Goal: Navigation & Orientation: Find specific page/section

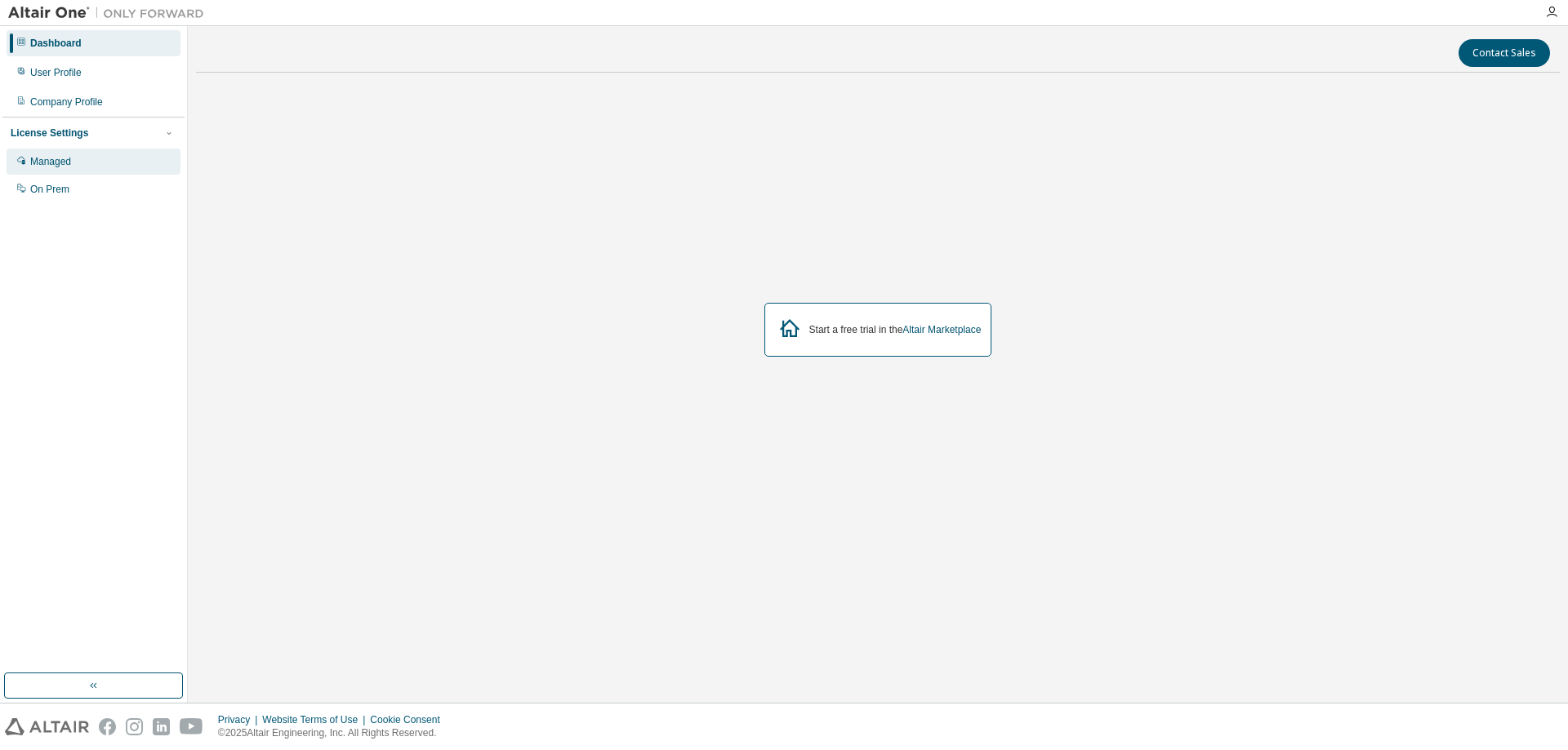
click at [72, 155] on div "Managed" at bounding box center [93, 161] width 174 height 26
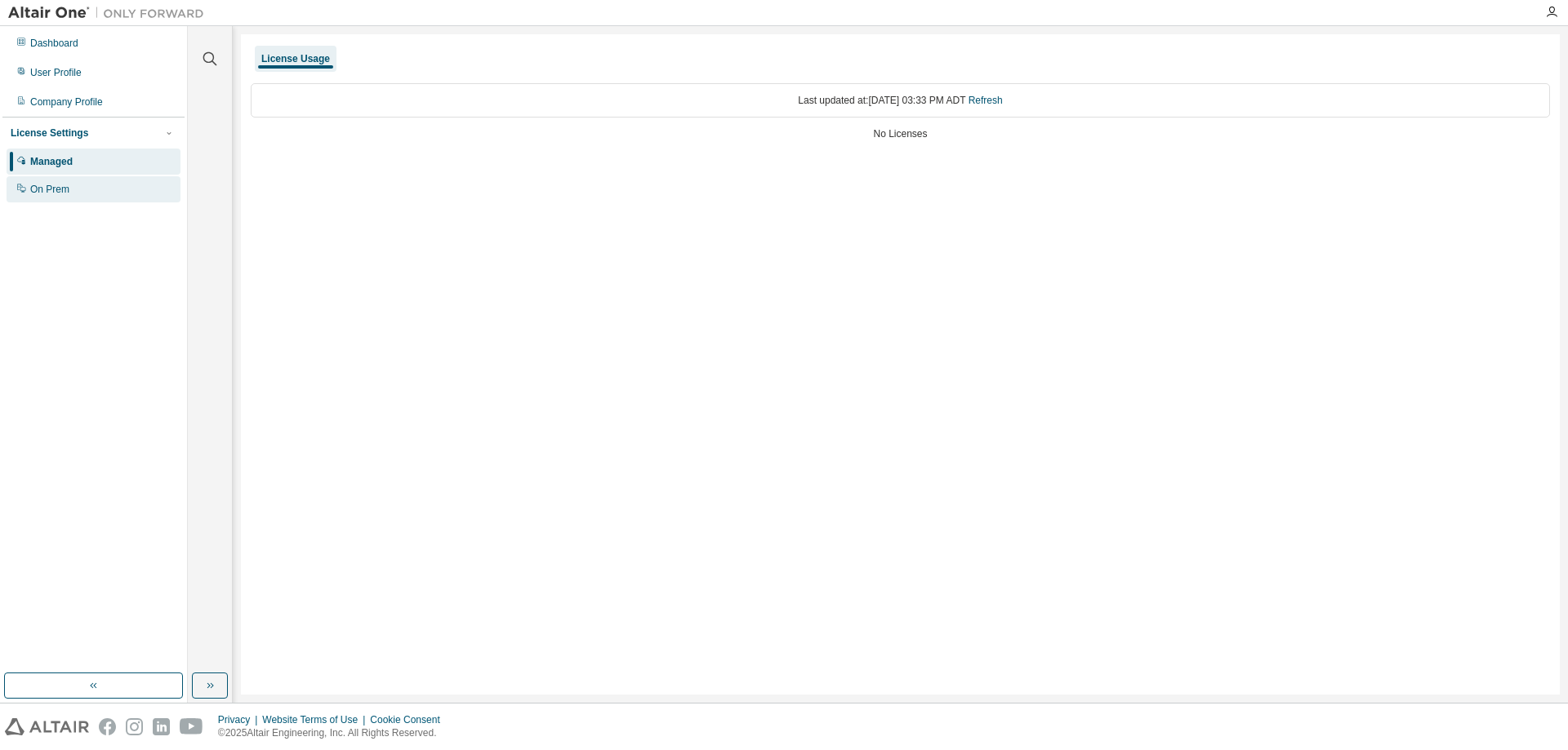
click at [54, 191] on div "On Prem" at bounding box center [50, 189] width 39 height 13
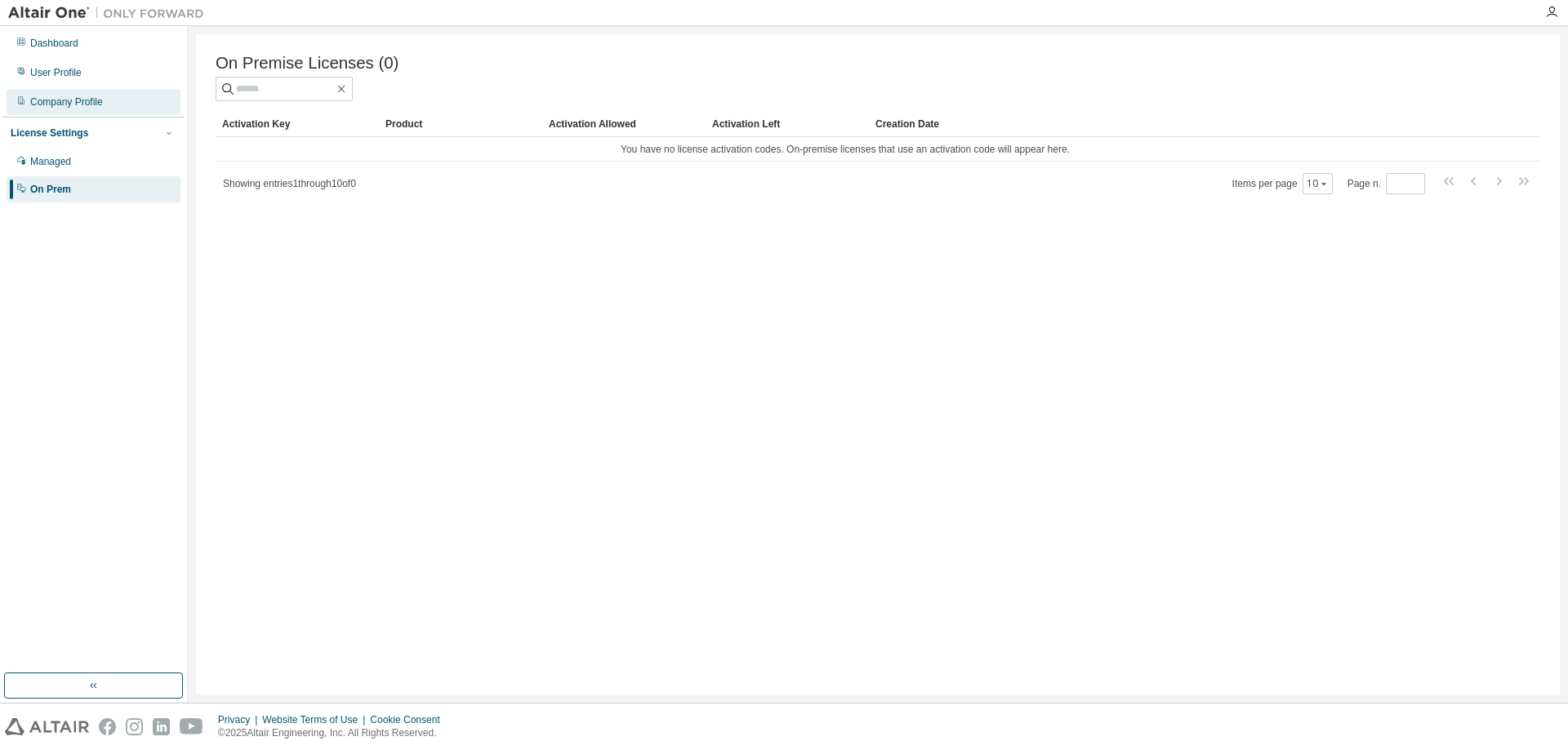
click at [104, 101] on div "Company Profile" at bounding box center [93, 101] width 174 height 26
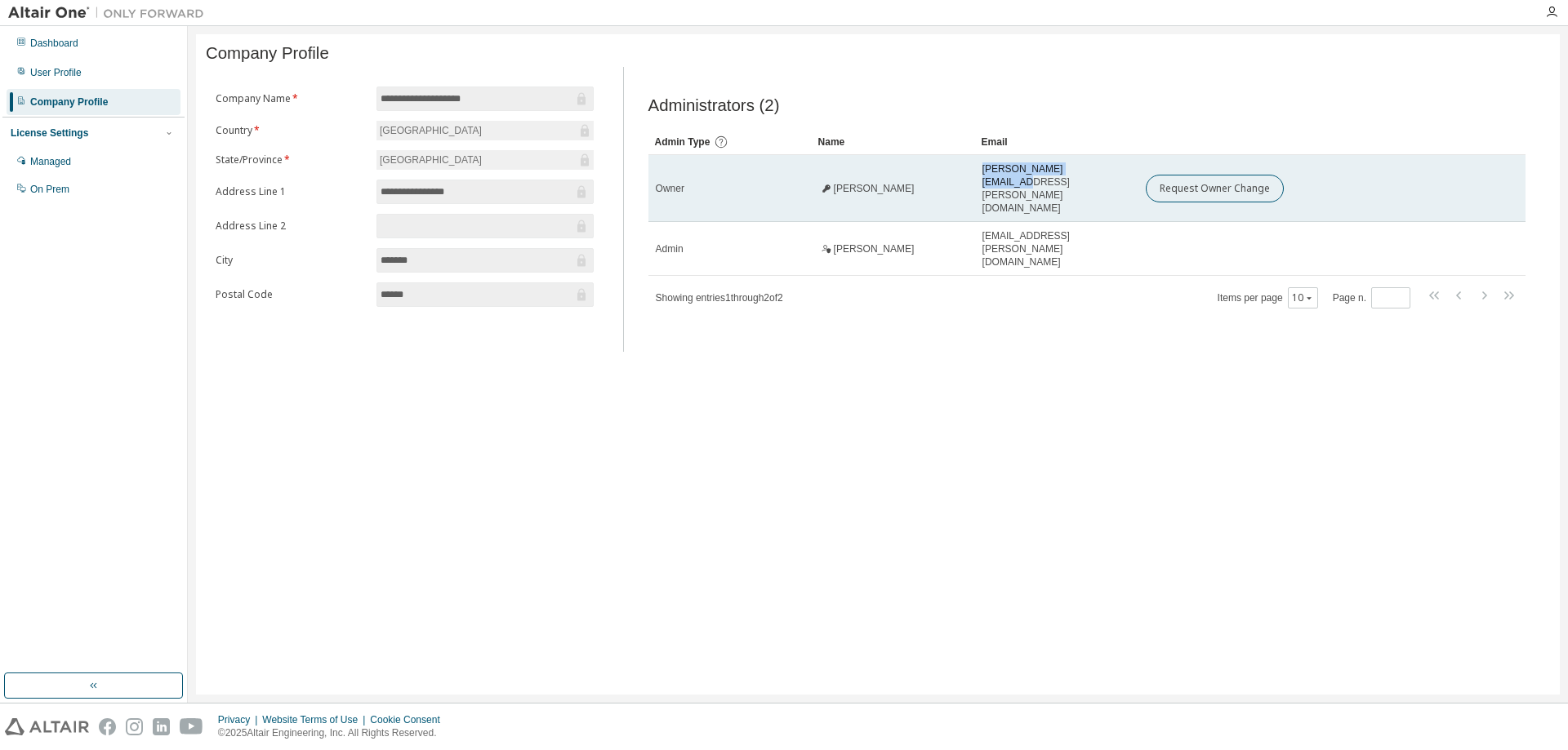
drag, startPoint x: 981, startPoint y: 184, endPoint x: 1085, endPoint y: 173, distance: 104.6
click at [1085, 173] on td "[PERSON_NAME][EMAIL_ADDRESS][PERSON_NAME][DOMAIN_NAME]" at bounding box center [1056, 188] width 164 height 67
click at [1027, 190] on td "[PERSON_NAME][EMAIL_ADDRESS][PERSON_NAME][DOMAIN_NAME]" at bounding box center [1056, 188] width 164 height 67
click at [998, 183] on span "[PERSON_NAME][EMAIL_ADDRESS][PERSON_NAME][DOMAIN_NAME]" at bounding box center [1056, 189] width 148 height 52
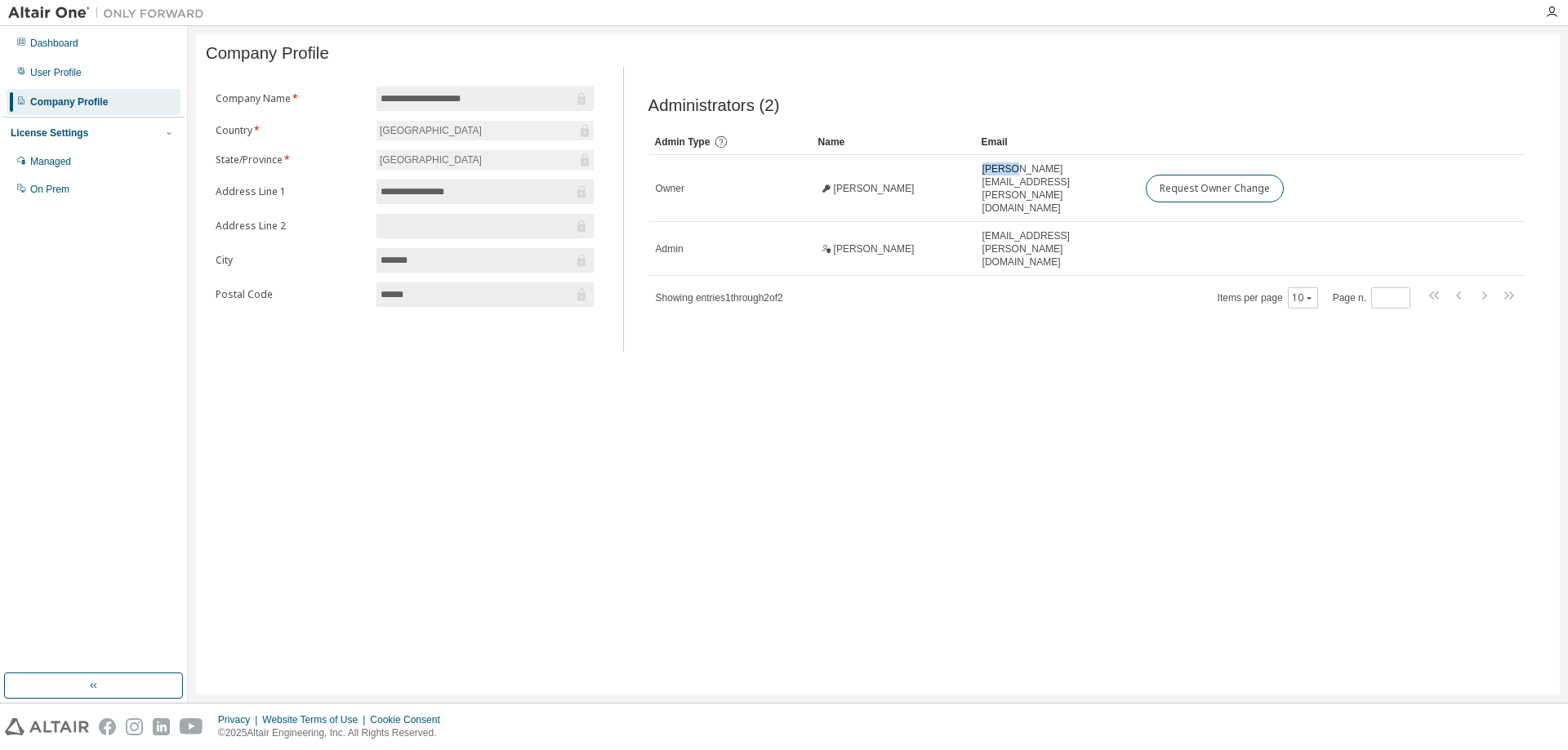
copy span "[PERSON_NAME]"
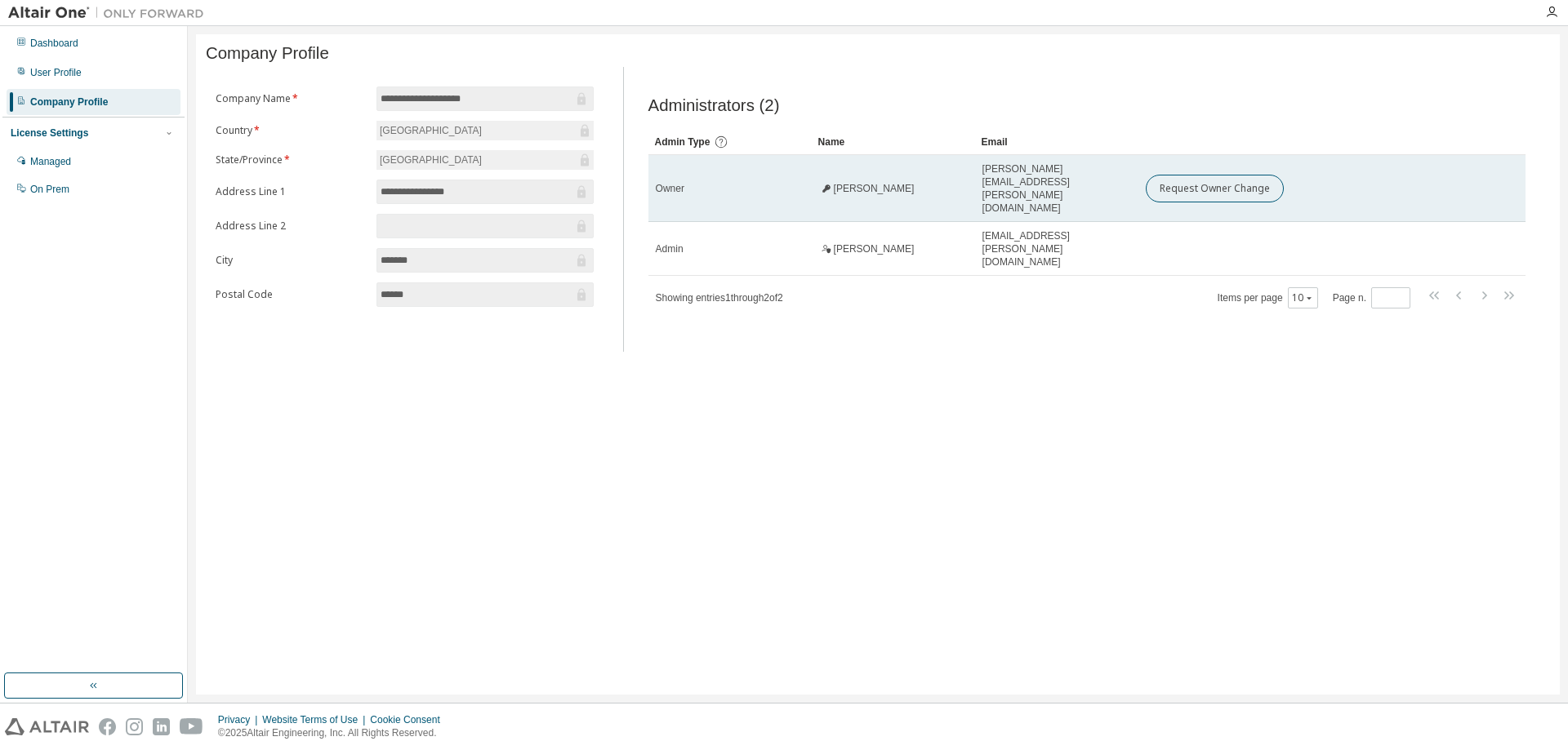
click at [1024, 185] on span "[PERSON_NAME][EMAIL_ADDRESS][PERSON_NAME][DOMAIN_NAME]" at bounding box center [1056, 189] width 148 height 52
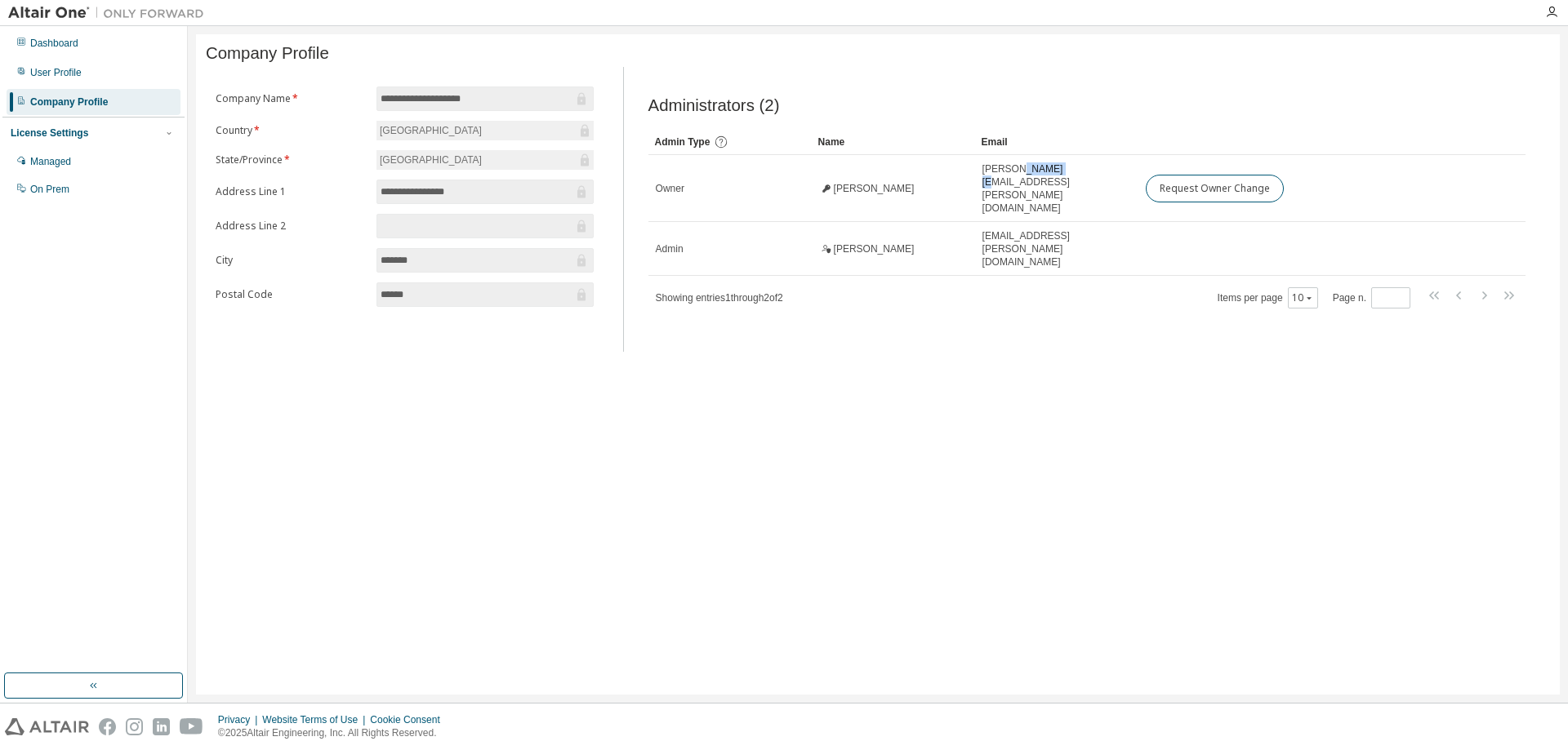
copy span "[PERSON_NAME]"
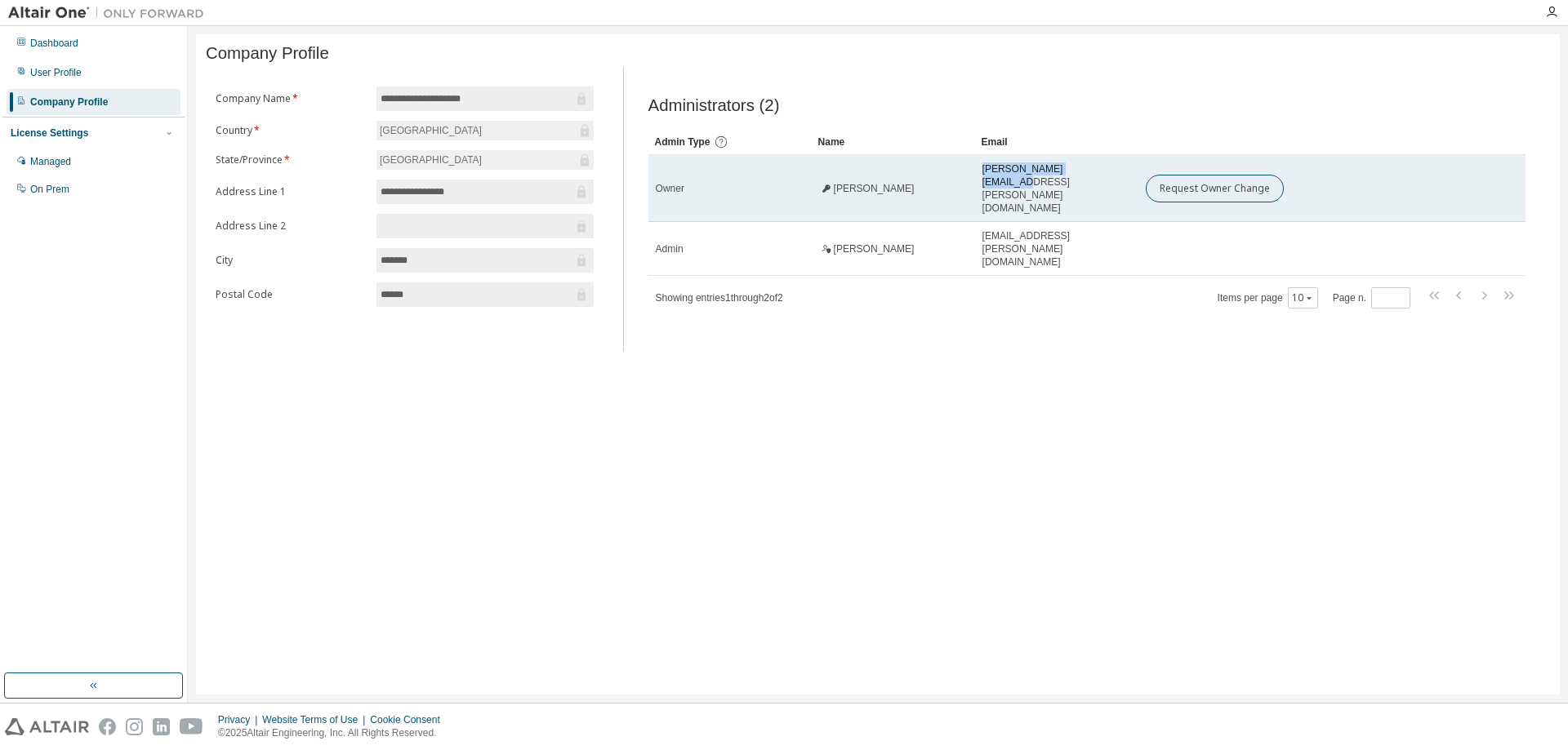
drag, startPoint x: 1095, startPoint y: 181, endPoint x: 981, endPoint y: 182, distance: 114.0
click at [981, 182] on td "[PERSON_NAME][EMAIL_ADDRESS][PERSON_NAME][DOMAIN_NAME]" at bounding box center [1056, 188] width 164 height 67
copy span "[PERSON_NAME][EMAIL_ADDRESS][PERSON_NAME][DOMAIN_NAME]"
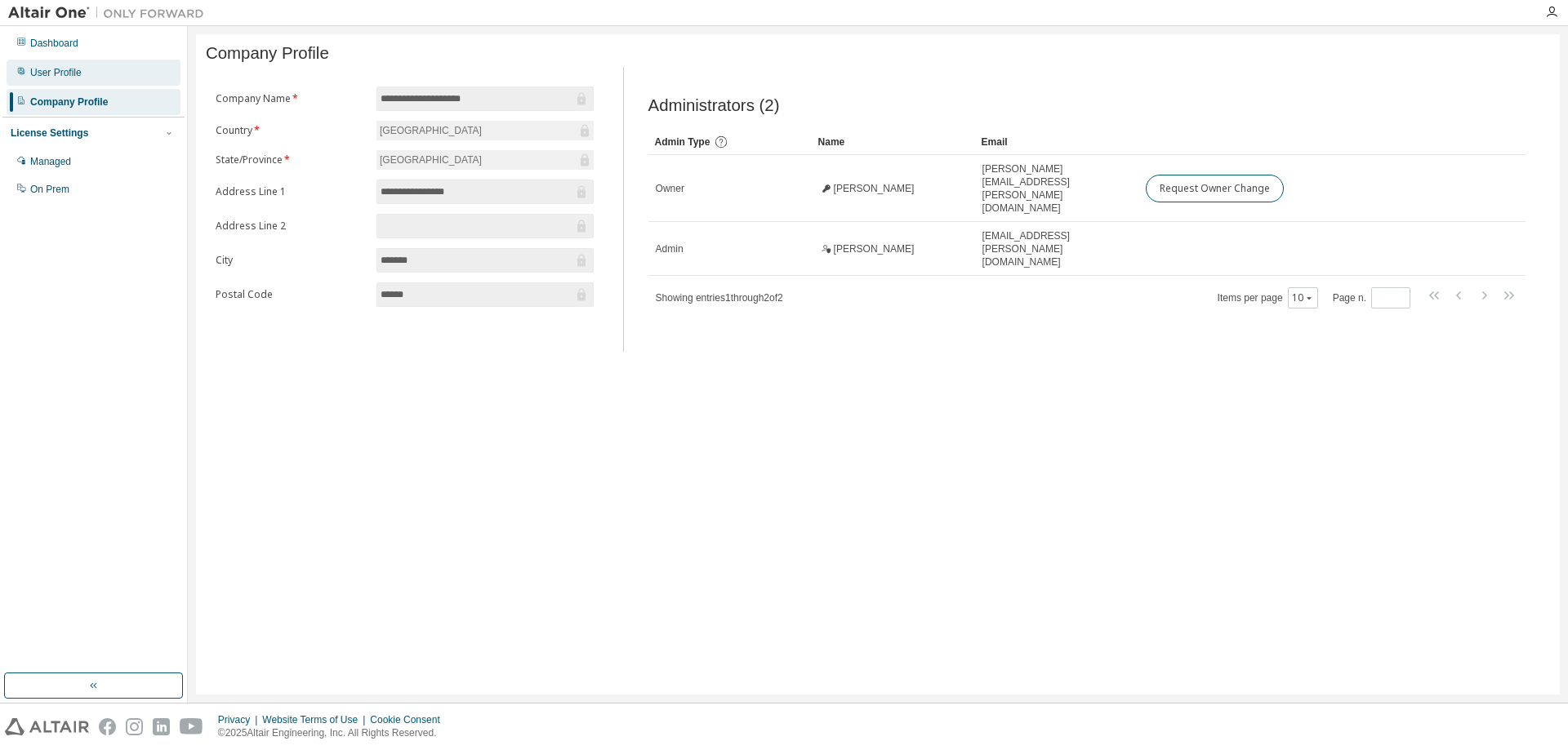
click at [71, 80] on div "User Profile" at bounding box center [93, 72] width 174 height 26
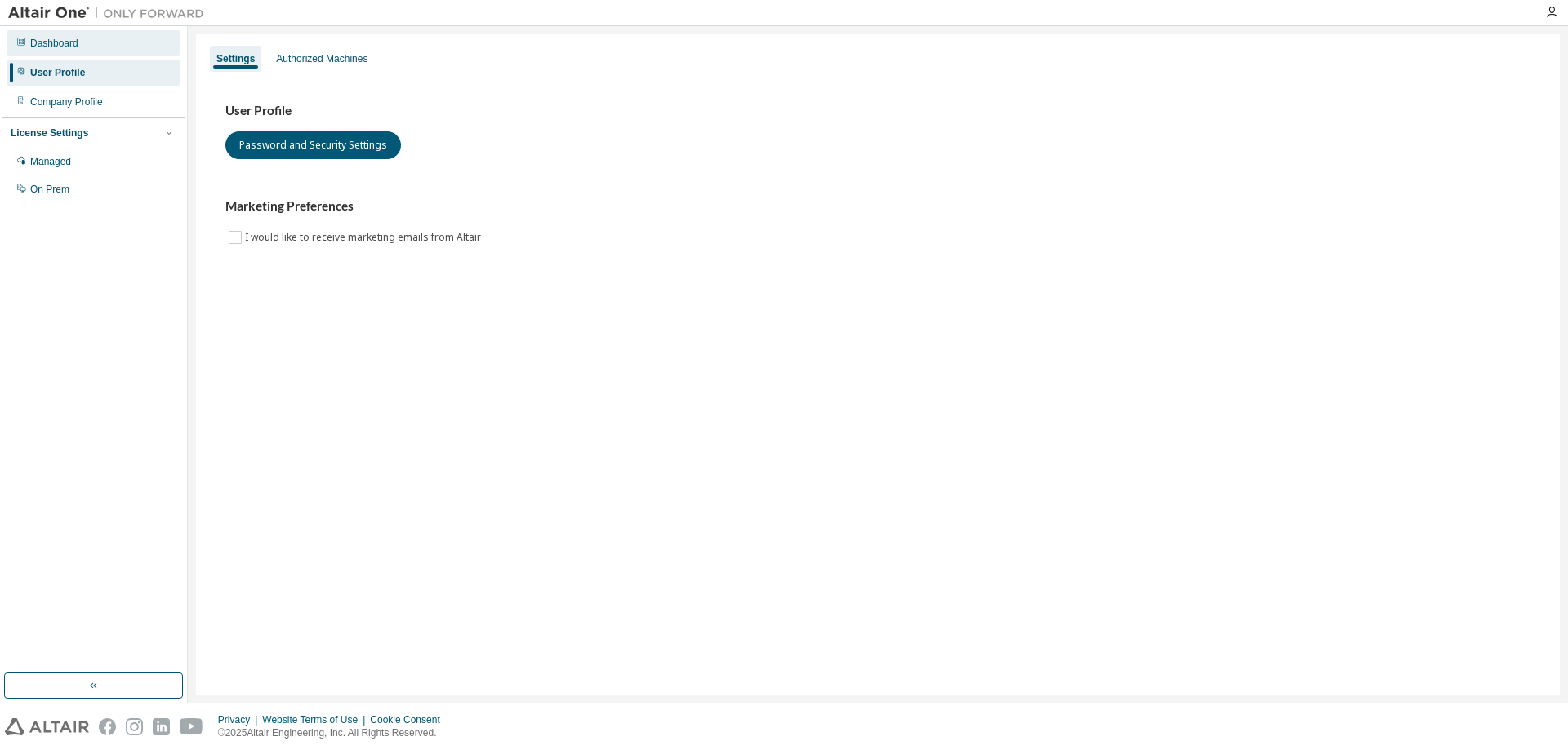
click at [87, 44] on div "Dashboard" at bounding box center [93, 43] width 174 height 26
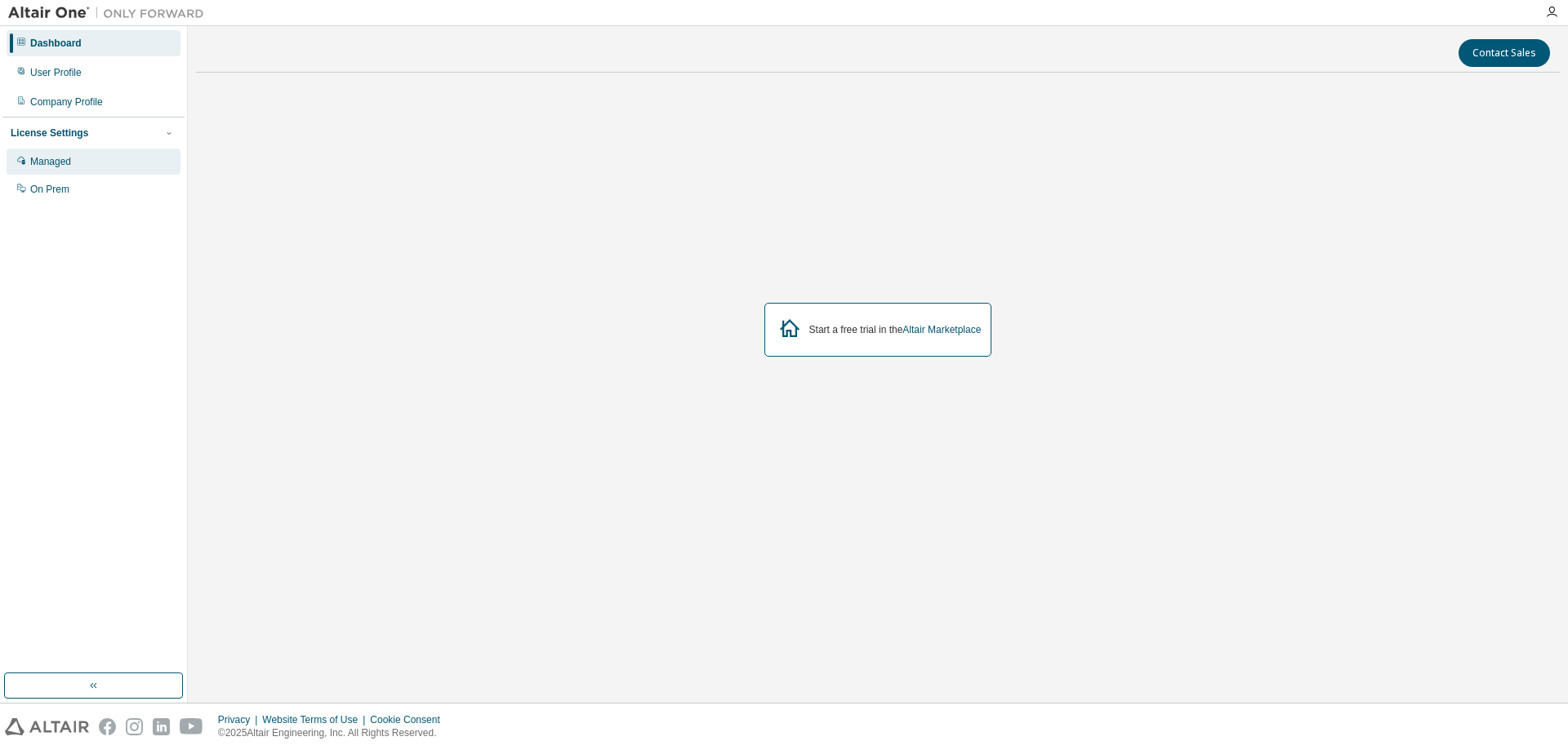
click at [53, 173] on div "Managed" at bounding box center [93, 161] width 174 height 26
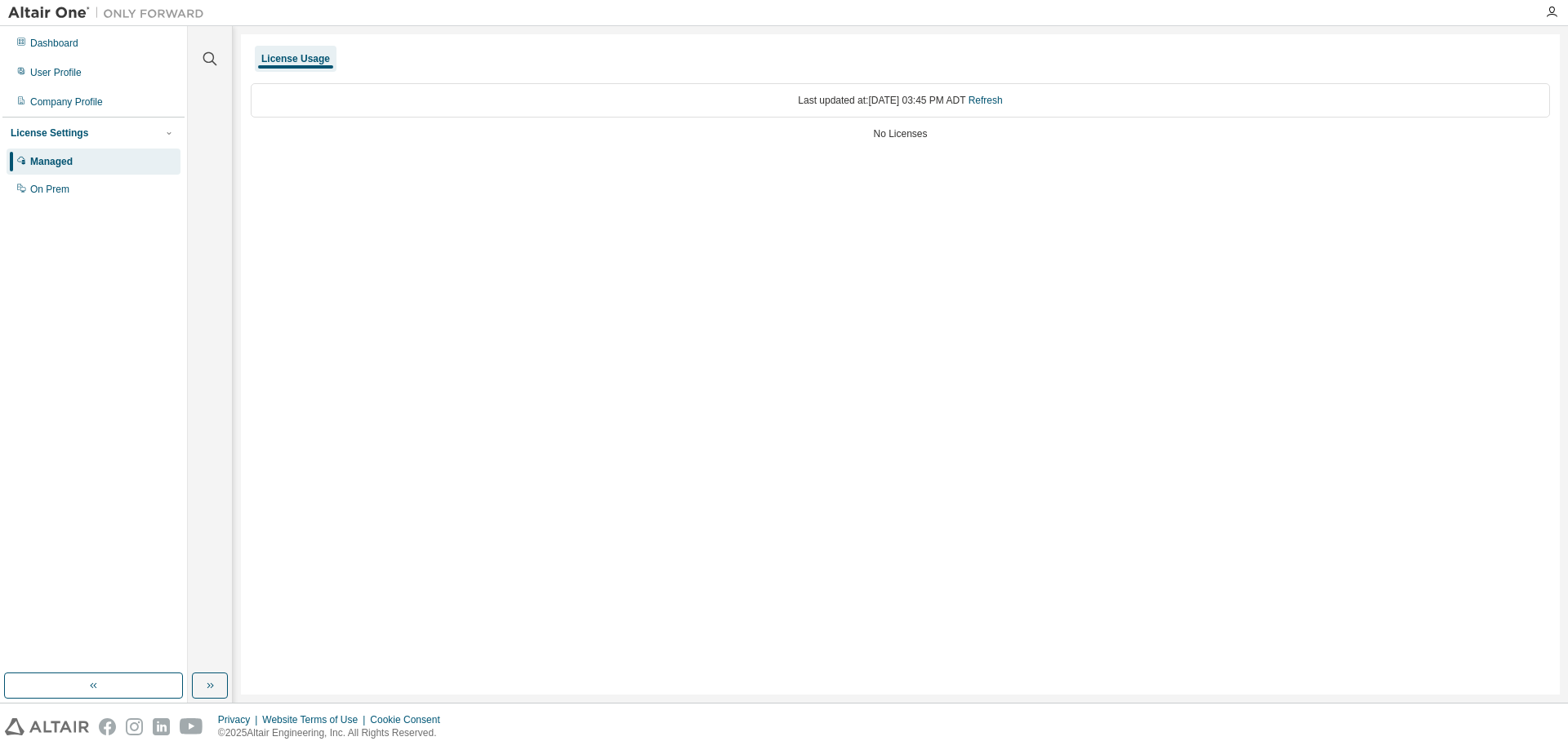
click at [92, 57] on div "Dashboard User Profile Company Profile License Settings Managed On Prem" at bounding box center [94, 116] width 182 height 175
click at [95, 63] on div "User Profile" at bounding box center [93, 72] width 174 height 26
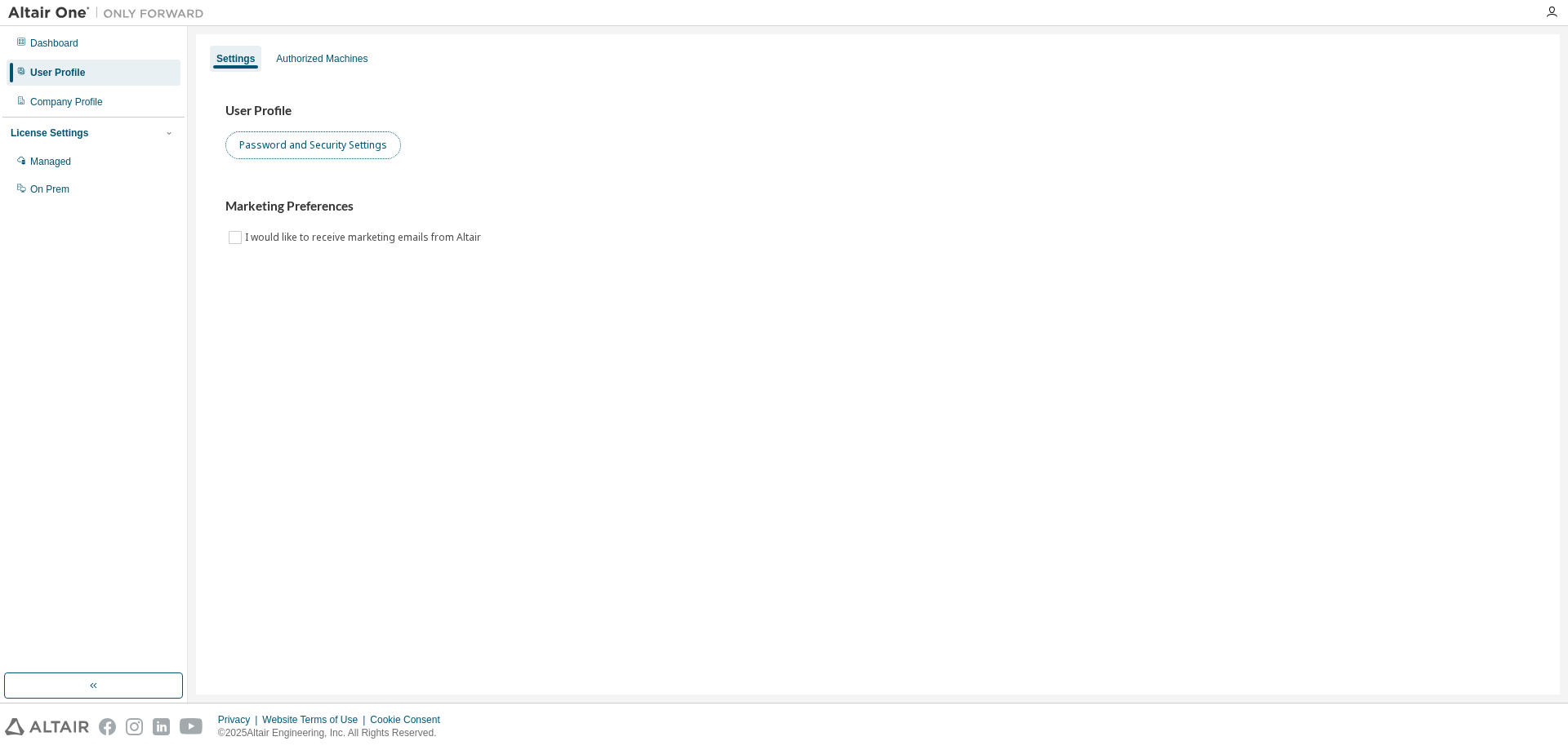
click at [349, 141] on button "Password and Security Settings" at bounding box center [313, 145] width 175 height 28
click at [1468, 403] on div "Settings Authorized Machines User Profile Password and Security Settings Market…" at bounding box center [877, 364] width 1363 height 660
click at [302, 68] on div "Authorized Machines" at bounding box center [321, 58] width 105 height 26
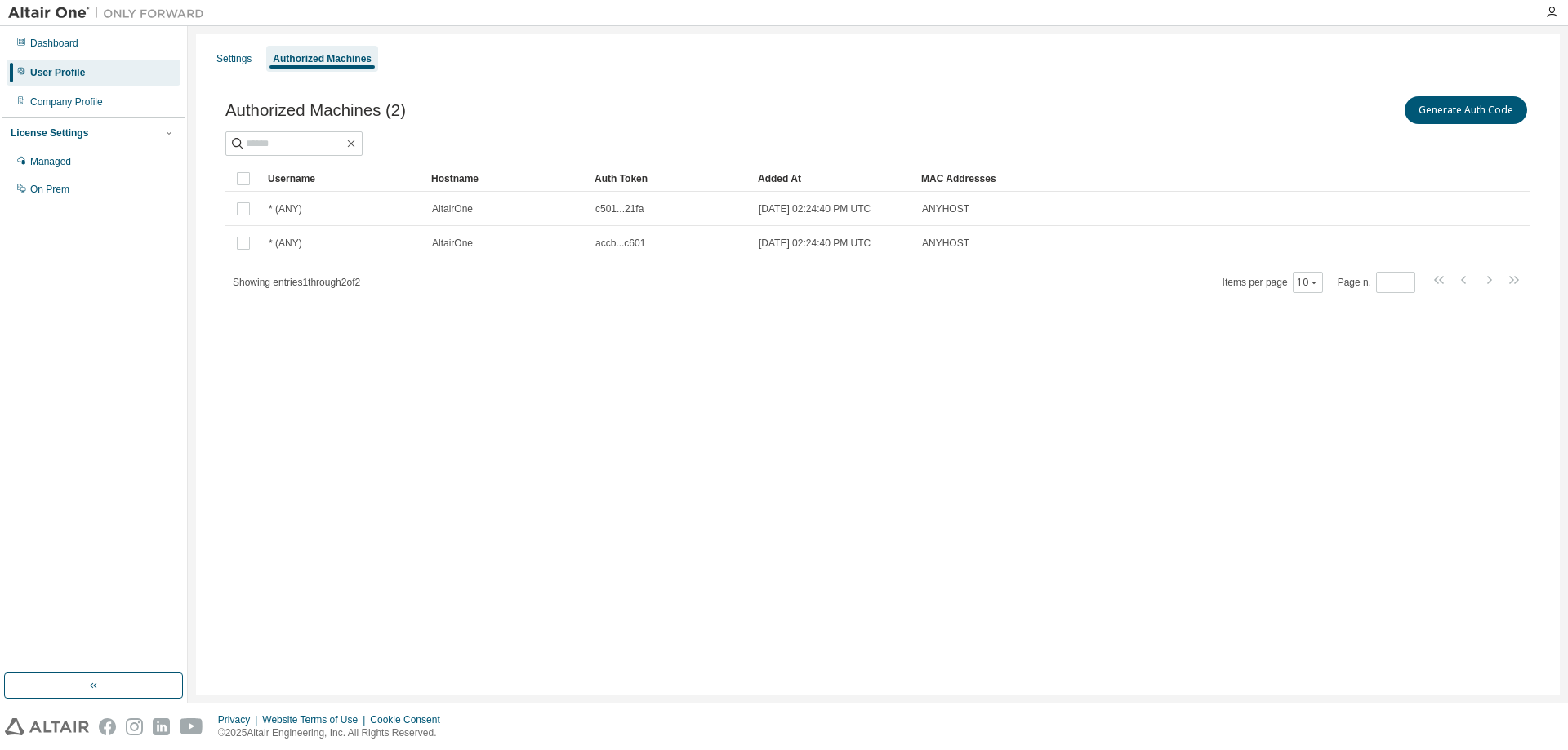
click at [642, 178] on div "Auth Token" at bounding box center [670, 178] width 150 height 26
click at [647, 181] on div "Auth Token" at bounding box center [670, 178] width 150 height 26
click at [233, 61] on div "Settings" at bounding box center [233, 58] width 35 height 13
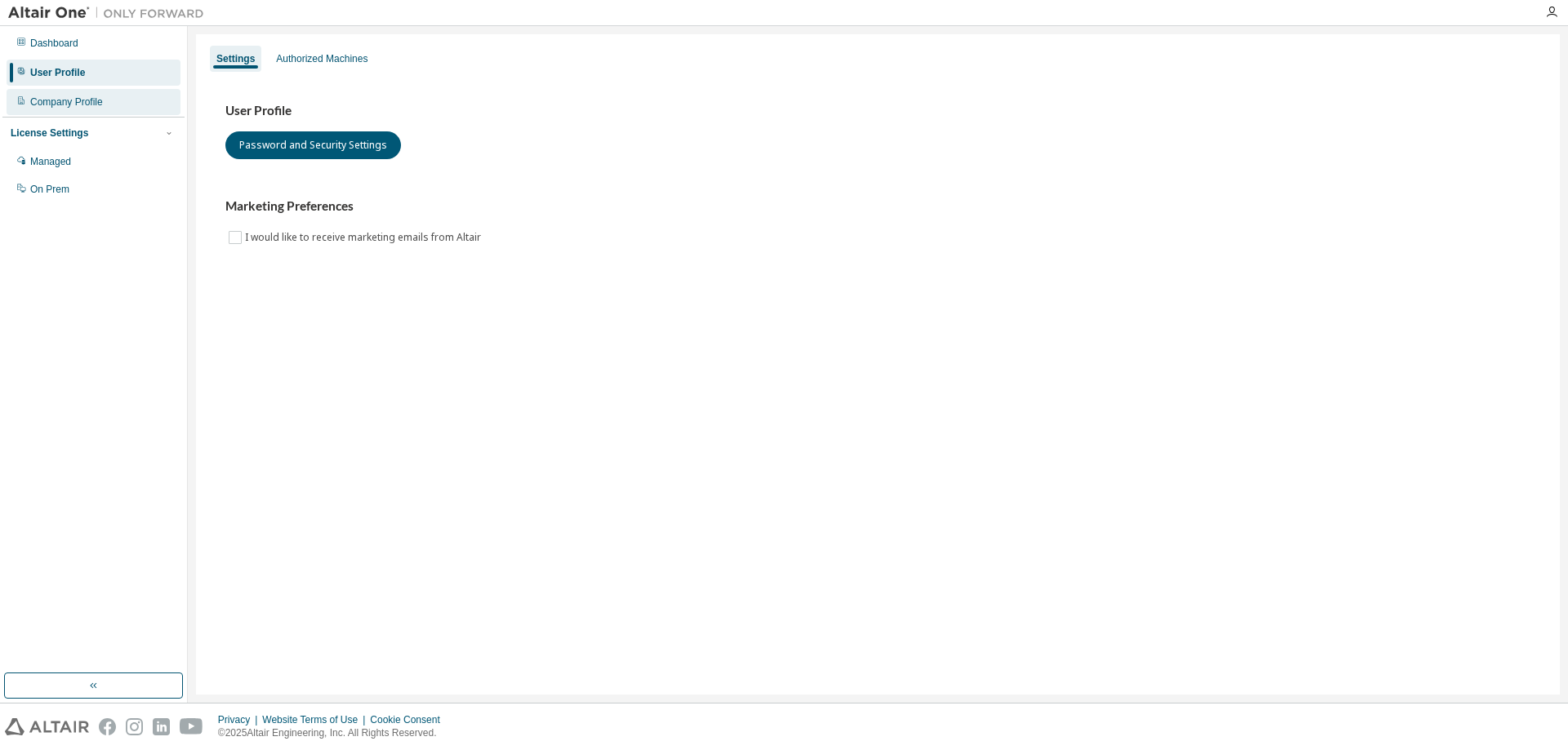
click at [52, 104] on div "Company Profile" at bounding box center [66, 102] width 72 height 13
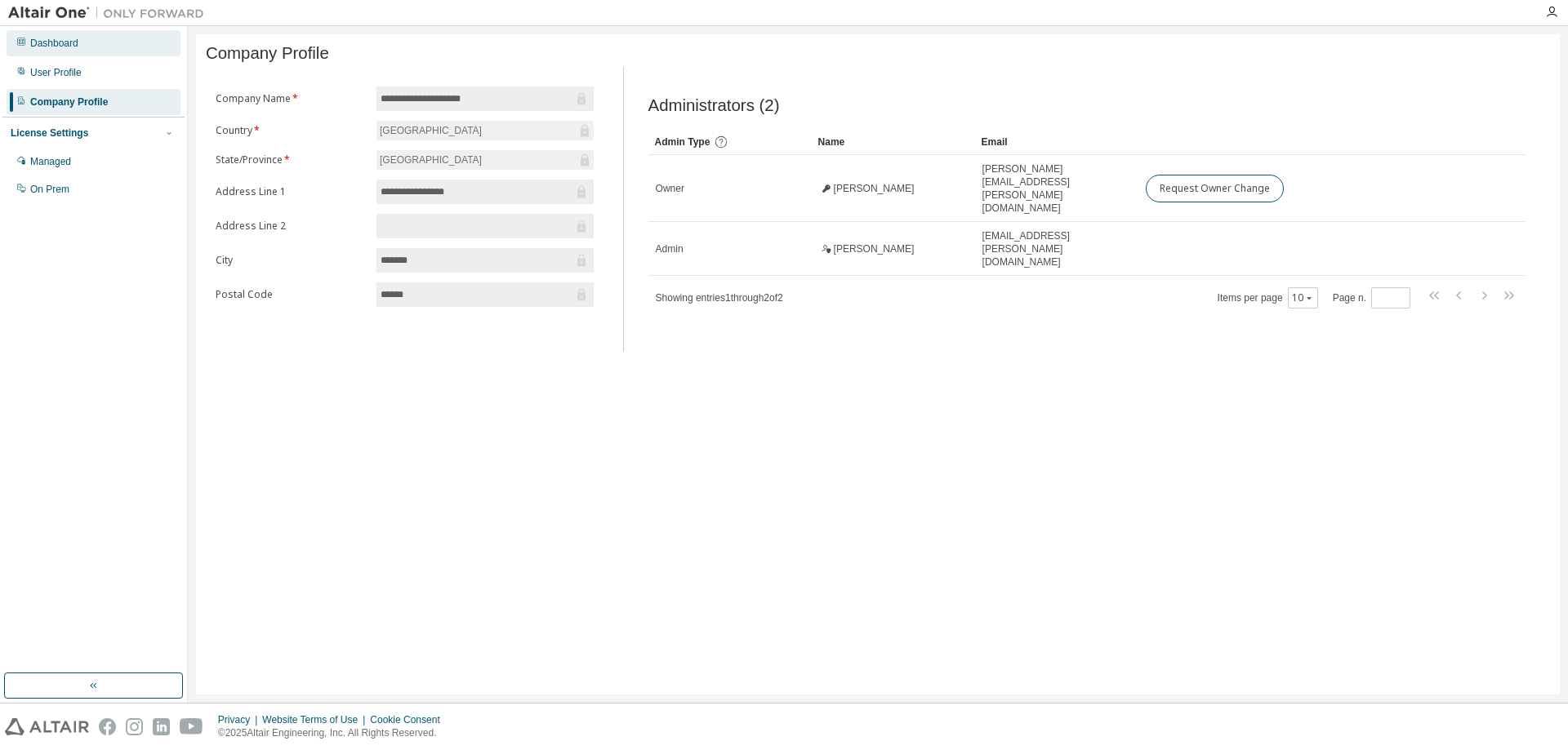
click at [72, 52] on div "Dashboard" at bounding box center [93, 43] width 174 height 26
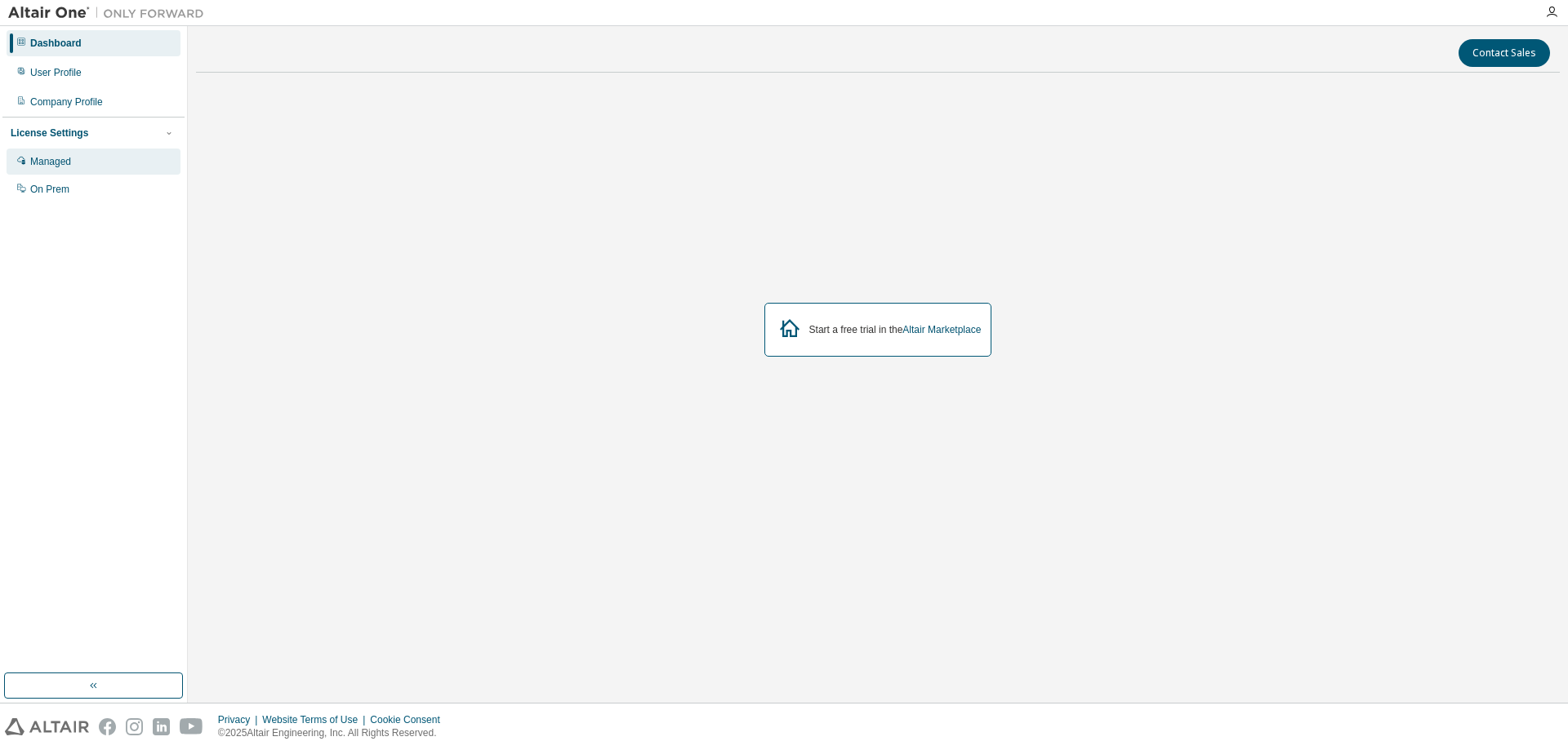
click at [110, 149] on div "Managed" at bounding box center [93, 161] width 174 height 26
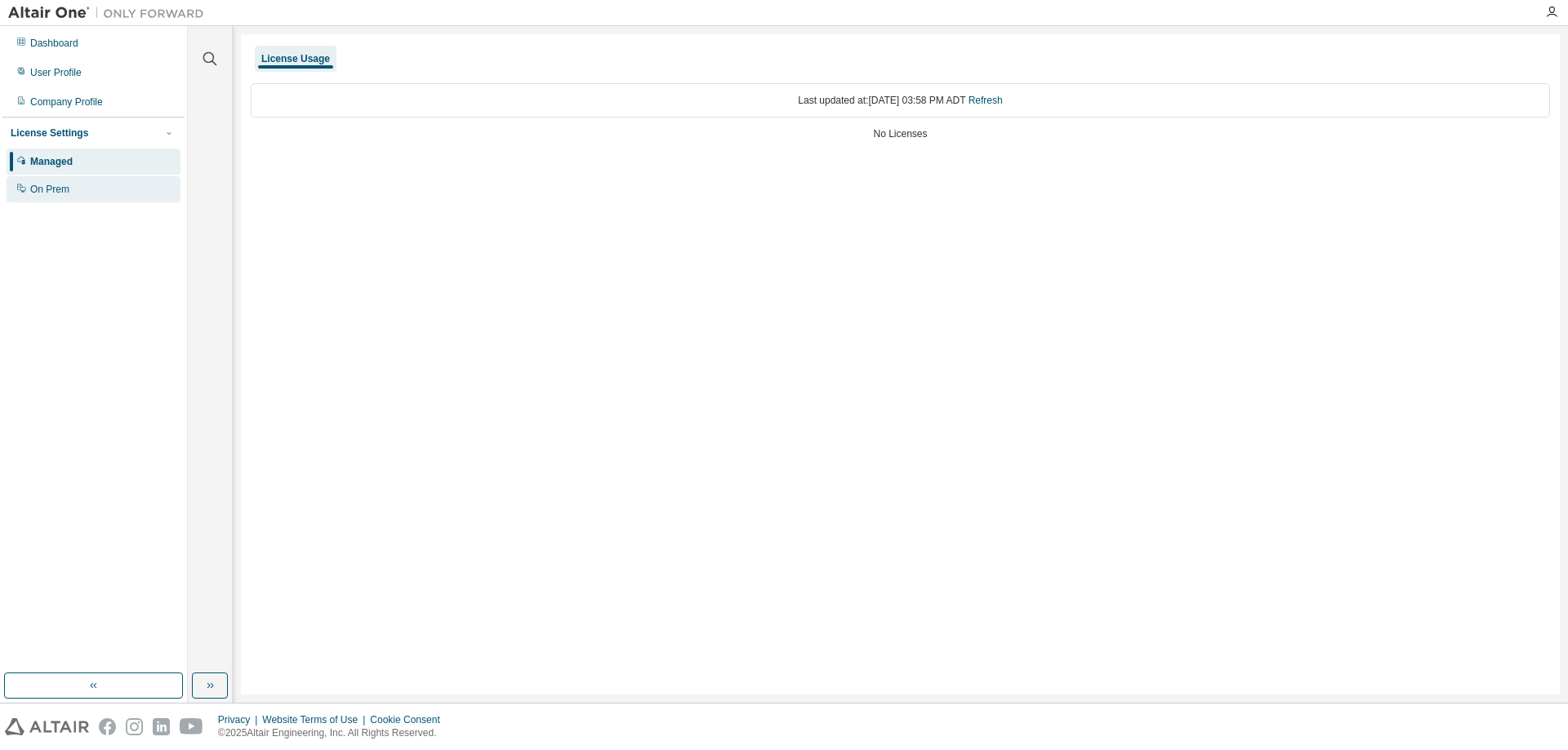
click at [103, 182] on div "On Prem" at bounding box center [93, 189] width 174 height 26
